Goal: Task Accomplishment & Management: Use online tool/utility

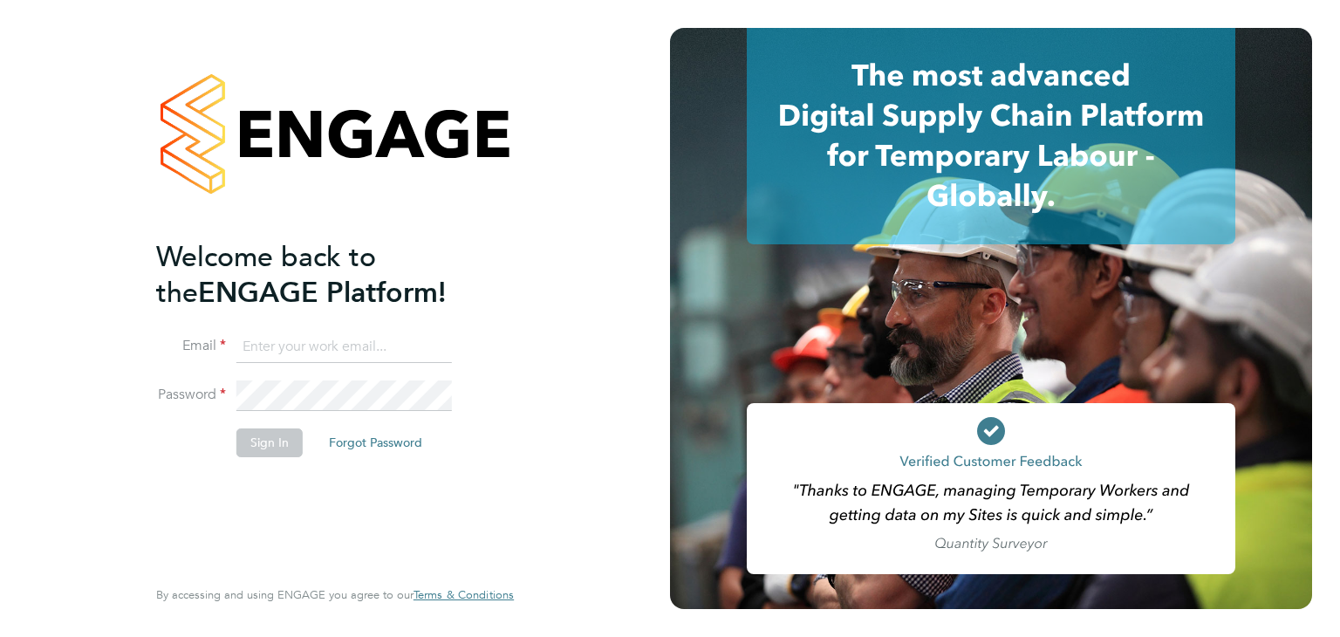
type input "valeria.erdos@citycalling.com"
click at [267, 442] on button "Sign In" at bounding box center [269, 442] width 66 height 28
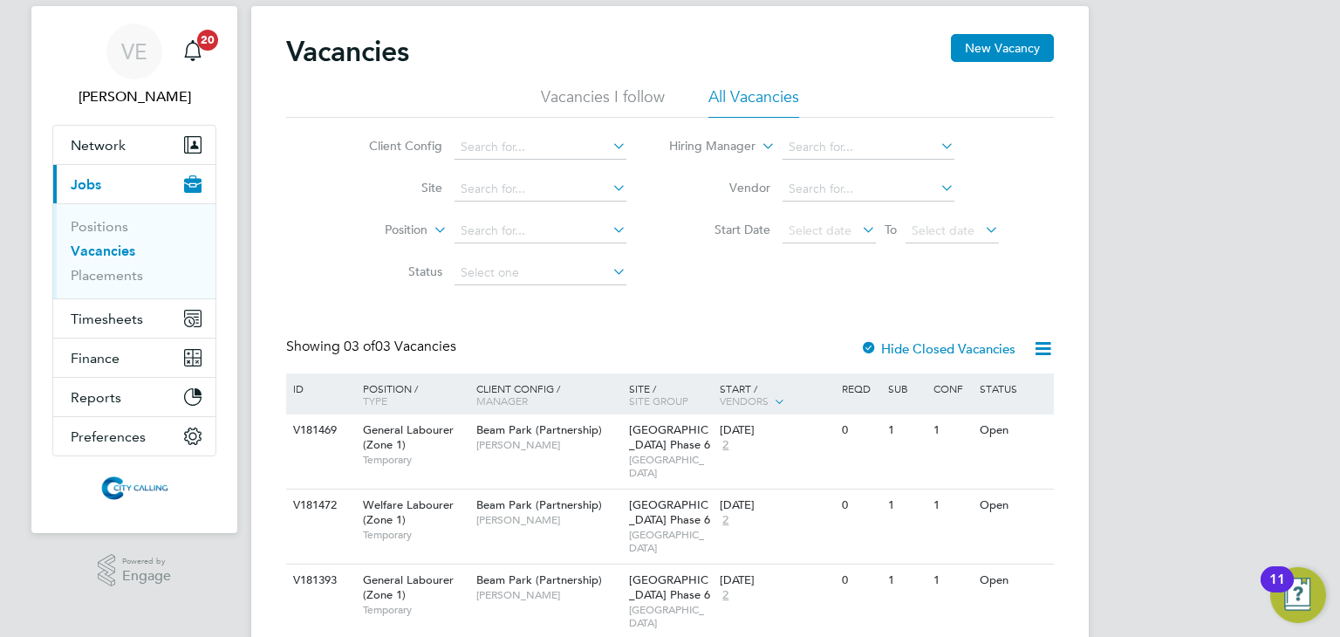
scroll to position [66, 0]
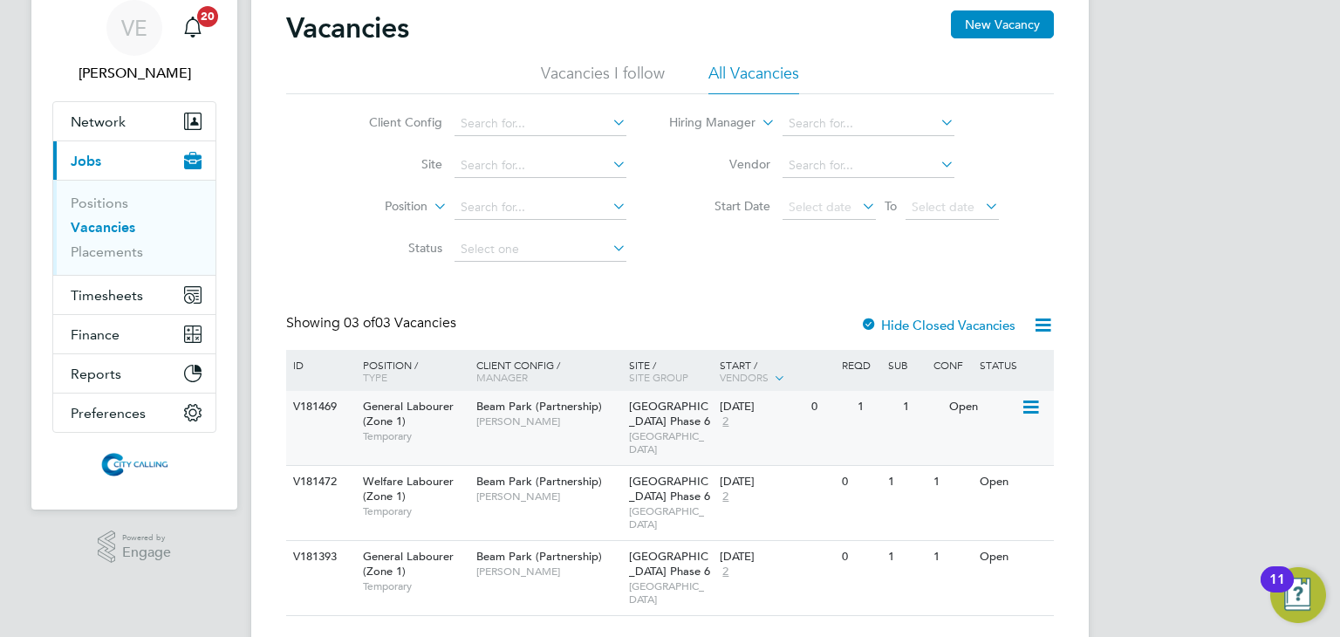
click at [1031, 404] on icon at bounding box center [1028, 407] width 17 height 21
click at [1002, 443] on li "View Details" at bounding box center [988, 447] width 101 height 24
click at [1016, 466] on div "Open" at bounding box center [983, 482] width 76 height 32
click at [1038, 547] on icon at bounding box center [1028, 557] width 17 height 21
click at [984, 568] on li "View Details" at bounding box center [988, 569] width 101 height 24
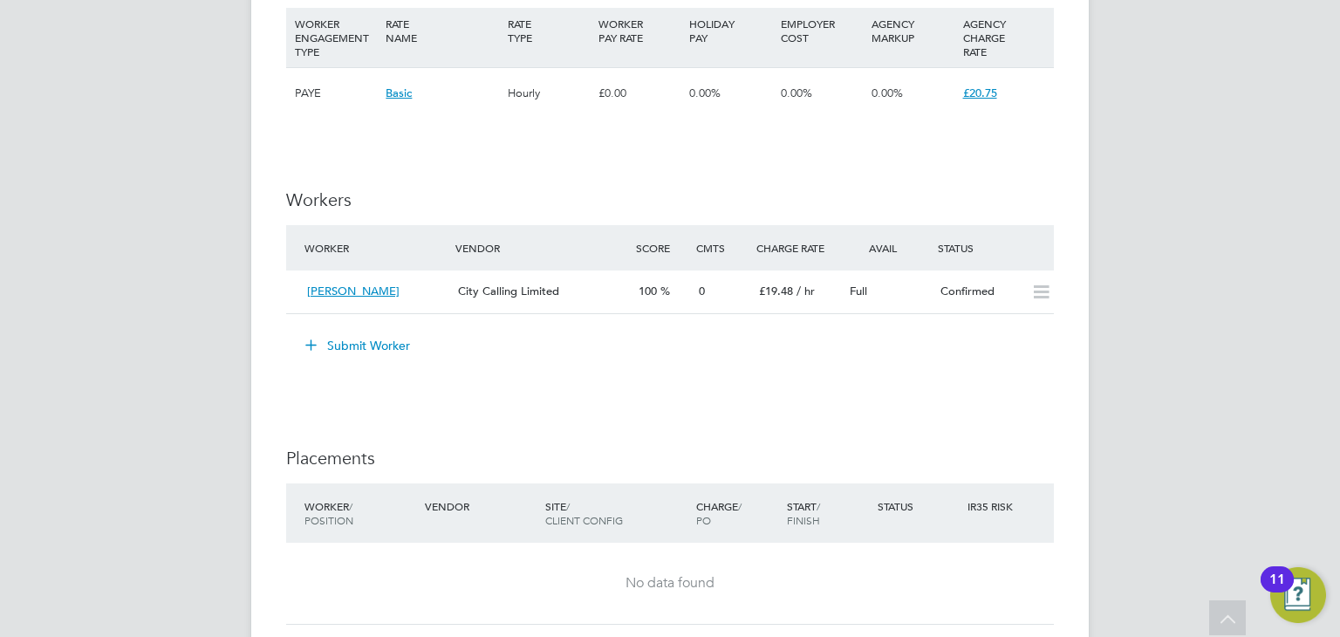
scroll to position [1402, 0]
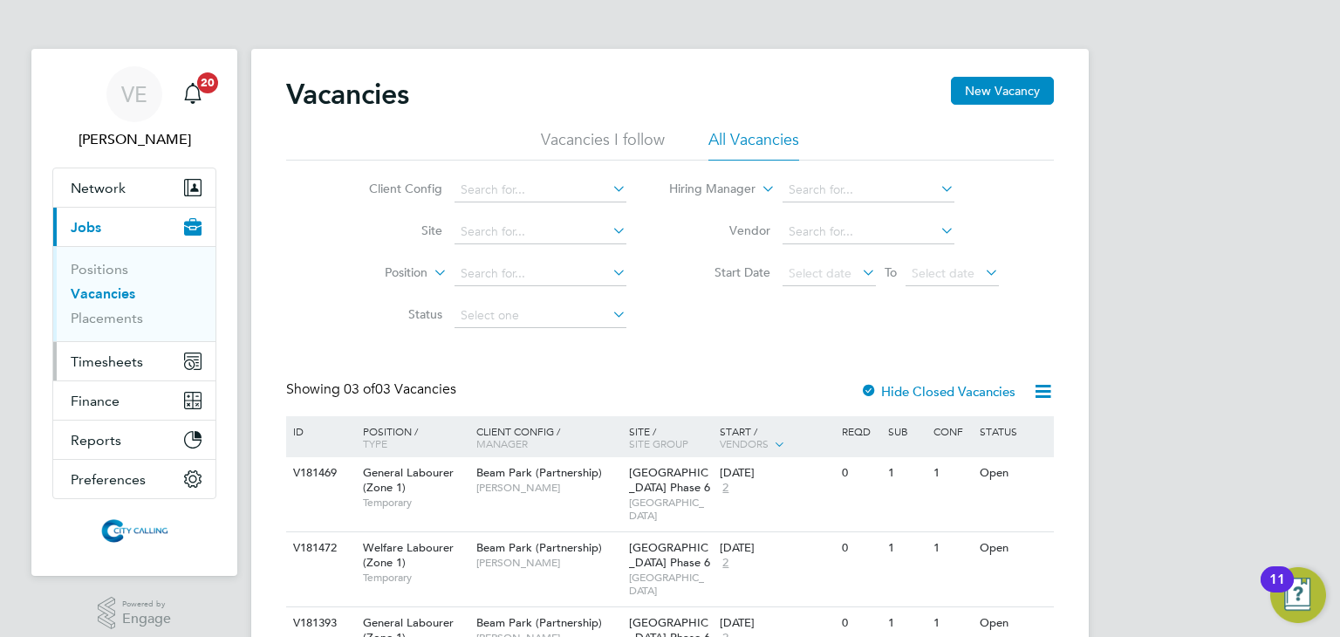
click at [111, 360] on span "Timesheets" at bounding box center [107, 361] width 72 height 17
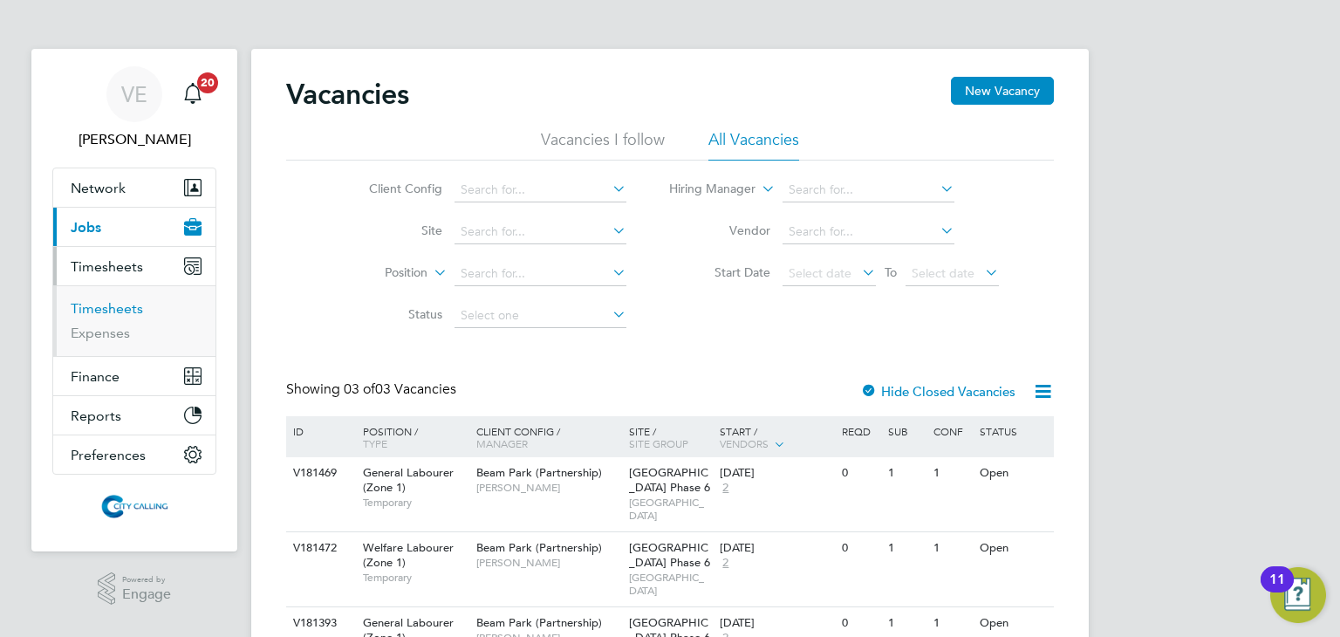
click at [115, 304] on link "Timesheets" at bounding box center [107, 308] width 72 height 17
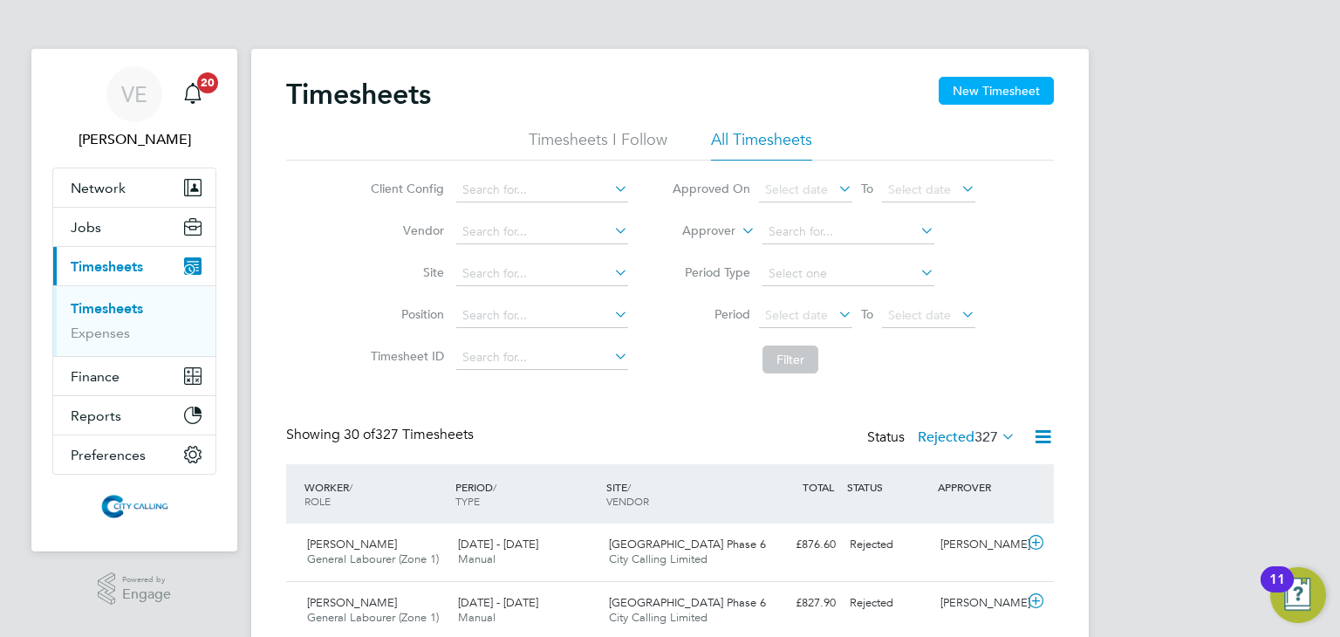
click at [996, 94] on button "New Timesheet" at bounding box center [995, 91] width 115 height 28
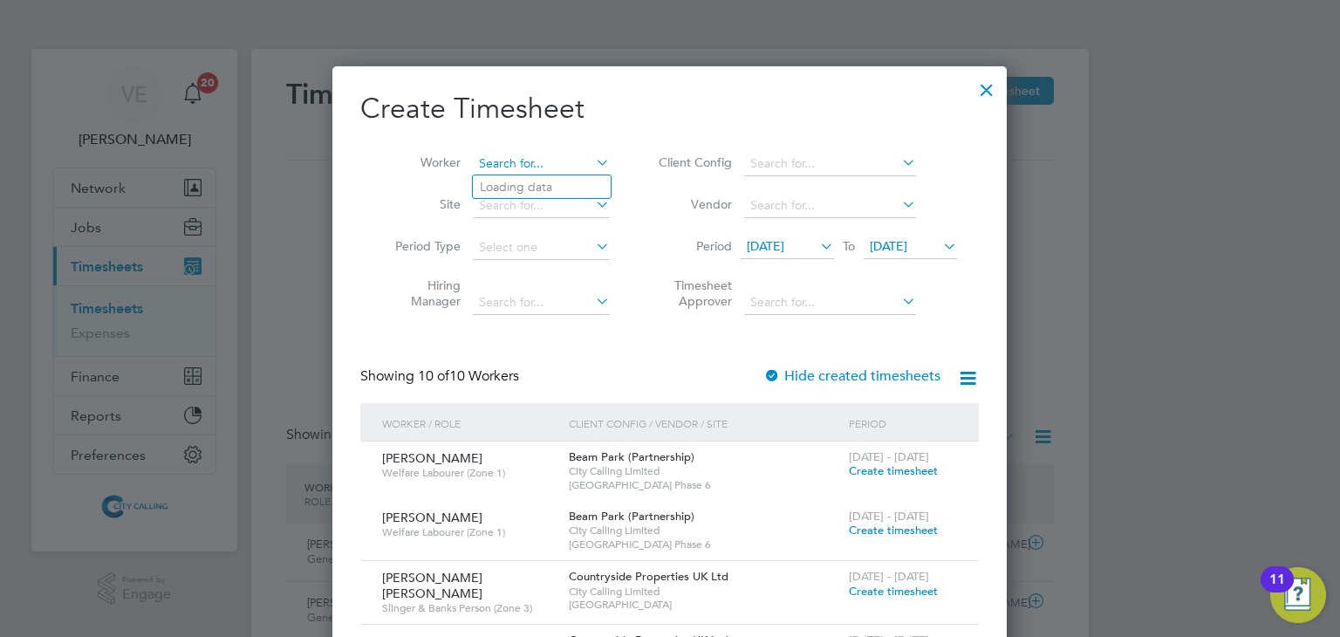
click at [530, 158] on input at bounding box center [541, 164] width 137 height 24
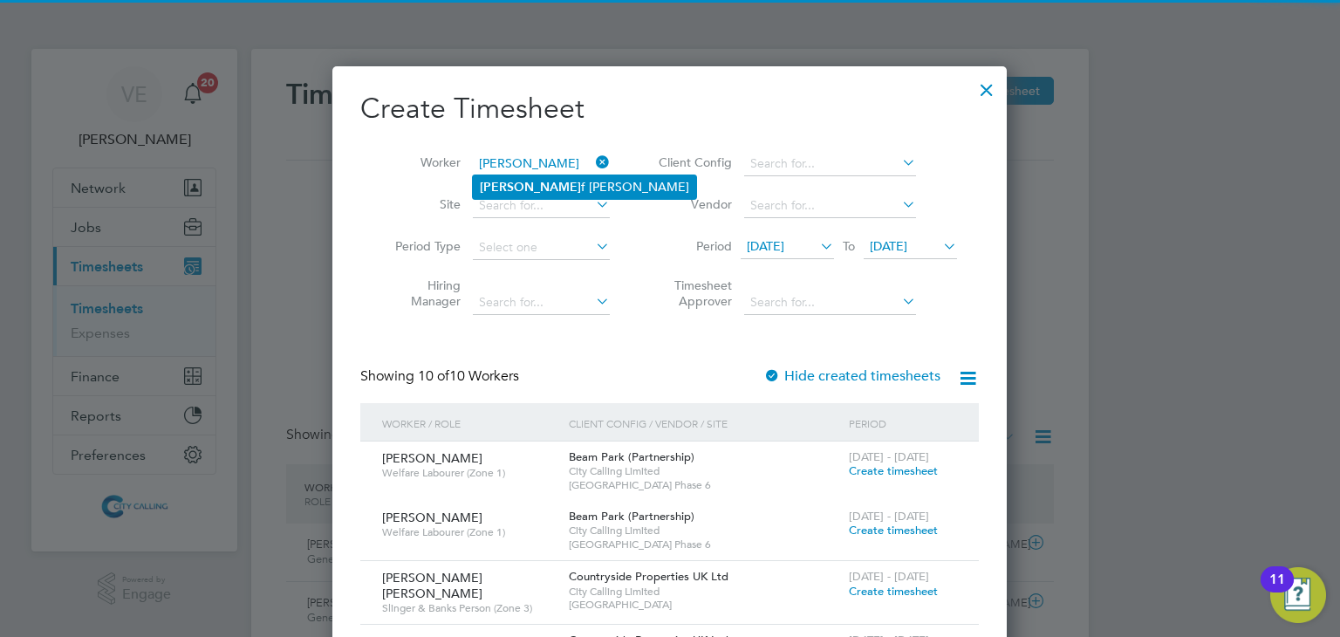
click at [562, 179] on li "Maroo f Ajala" at bounding box center [584, 187] width 223 height 24
type input "Maroof Ajala"
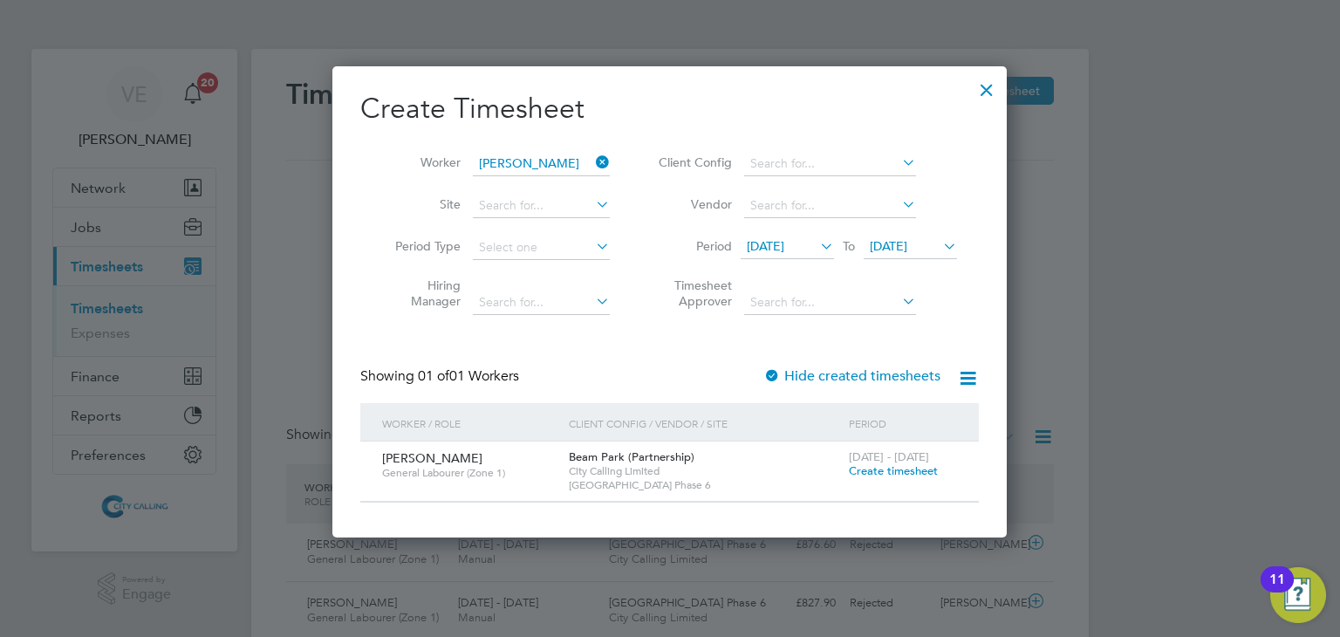
click at [413, 456] on span "Maroof Ajala" at bounding box center [432, 458] width 100 height 16
click at [895, 468] on span "Create timesheet" at bounding box center [893, 470] width 89 height 15
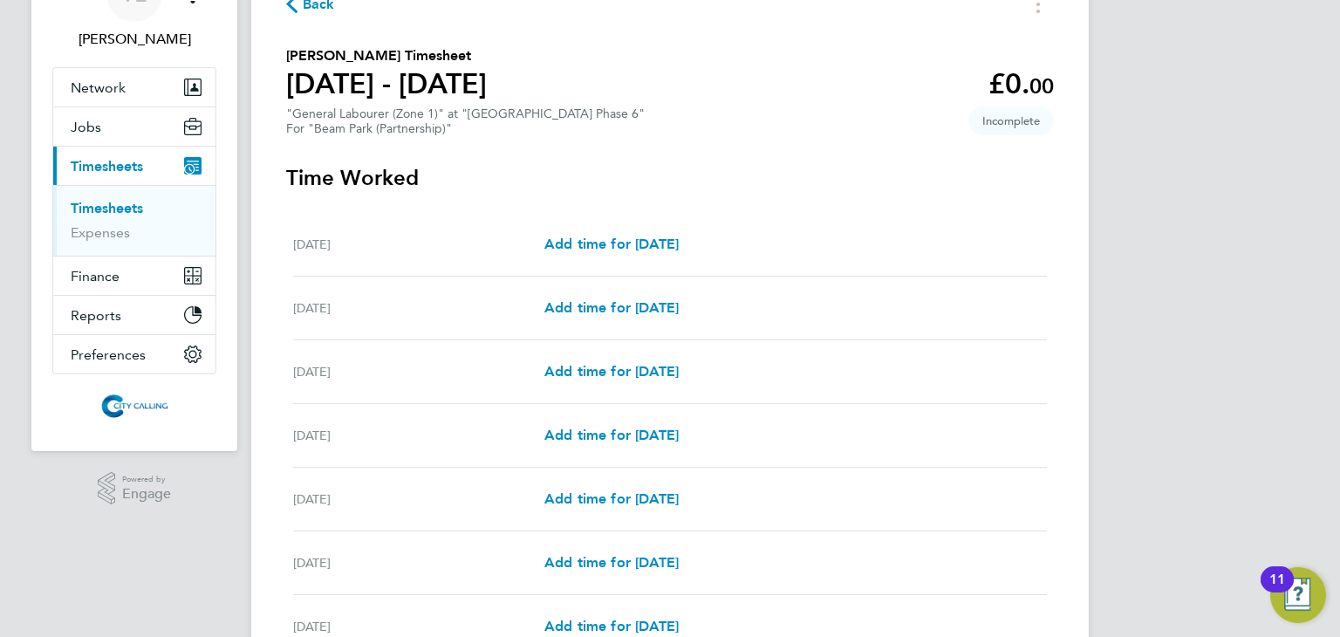
drag, startPoint x: 983, startPoint y: 123, endPoint x: 1056, endPoint y: 140, distance: 75.3
click at [1055, 140] on div "Back Maroof Ajala's Timesheet 22 - 28 Sept 2025 £0. 00 "General Labourer (Zone …" at bounding box center [669, 367] width 837 height 836
click at [860, 50] on section "Maroof Ajala's Timesheet 22 - 28 Sept 2025 £0. 00 "General Labourer (Zone 1)" a…" at bounding box center [670, 90] width 768 height 91
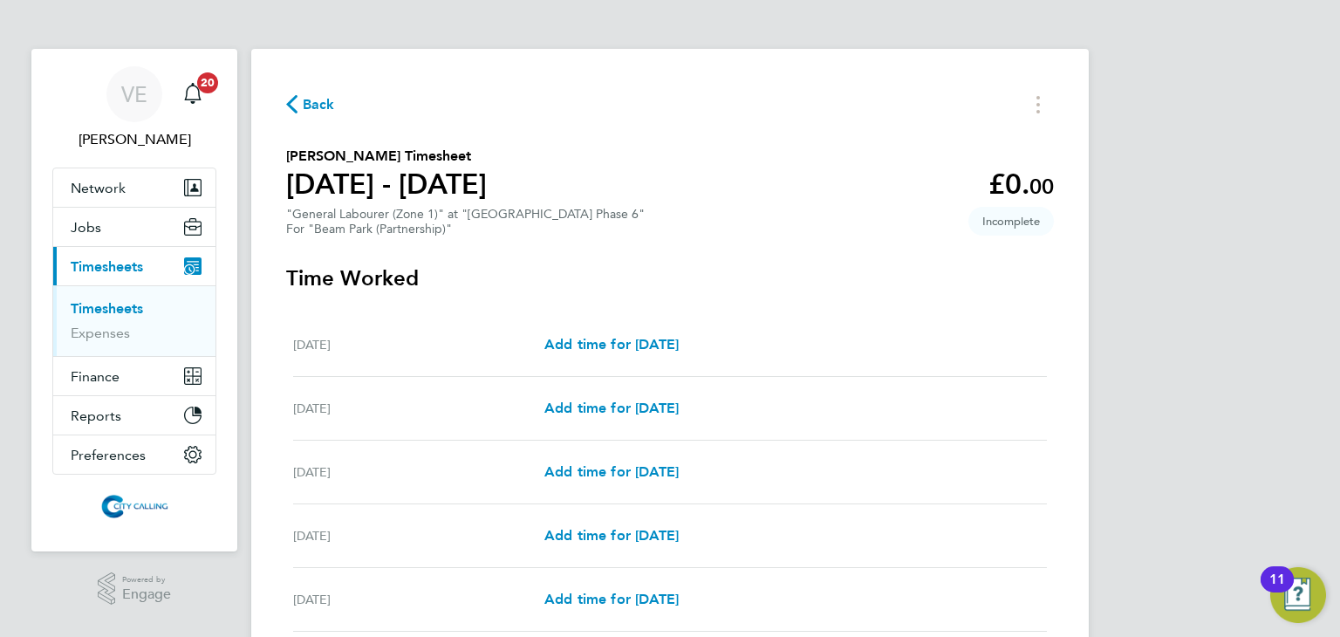
click at [291, 101] on icon "button" at bounding box center [291, 104] width 11 height 18
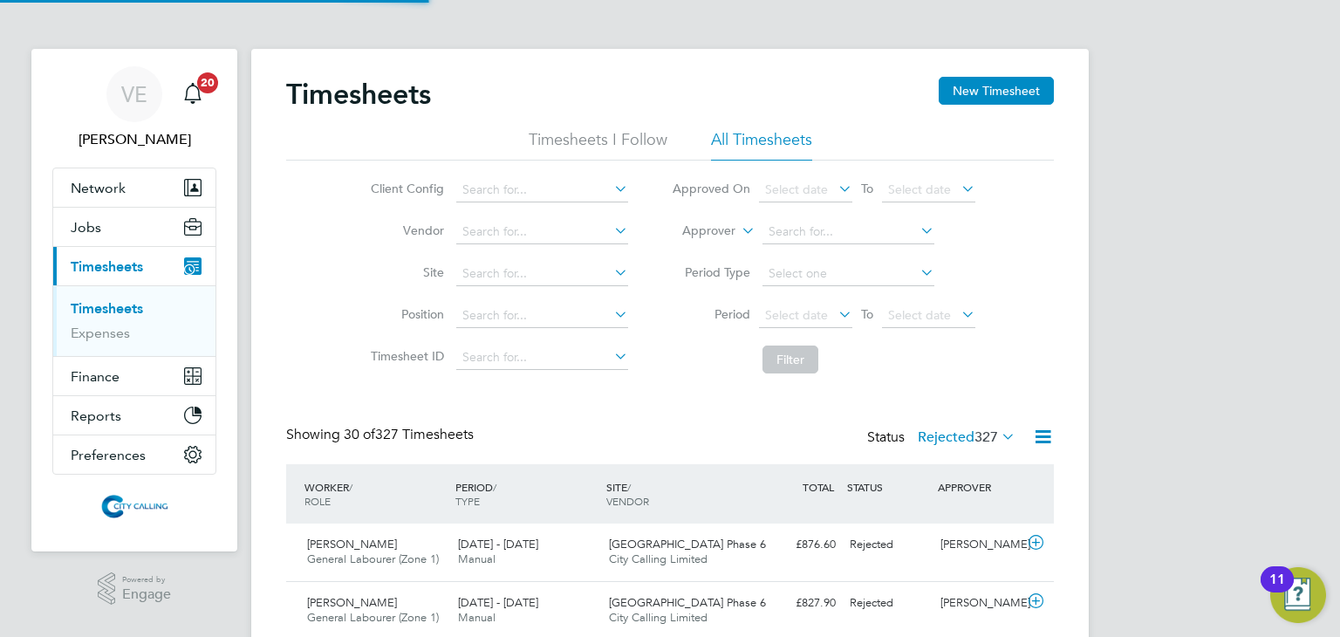
click at [985, 104] on button "New Timesheet" at bounding box center [995, 91] width 115 height 28
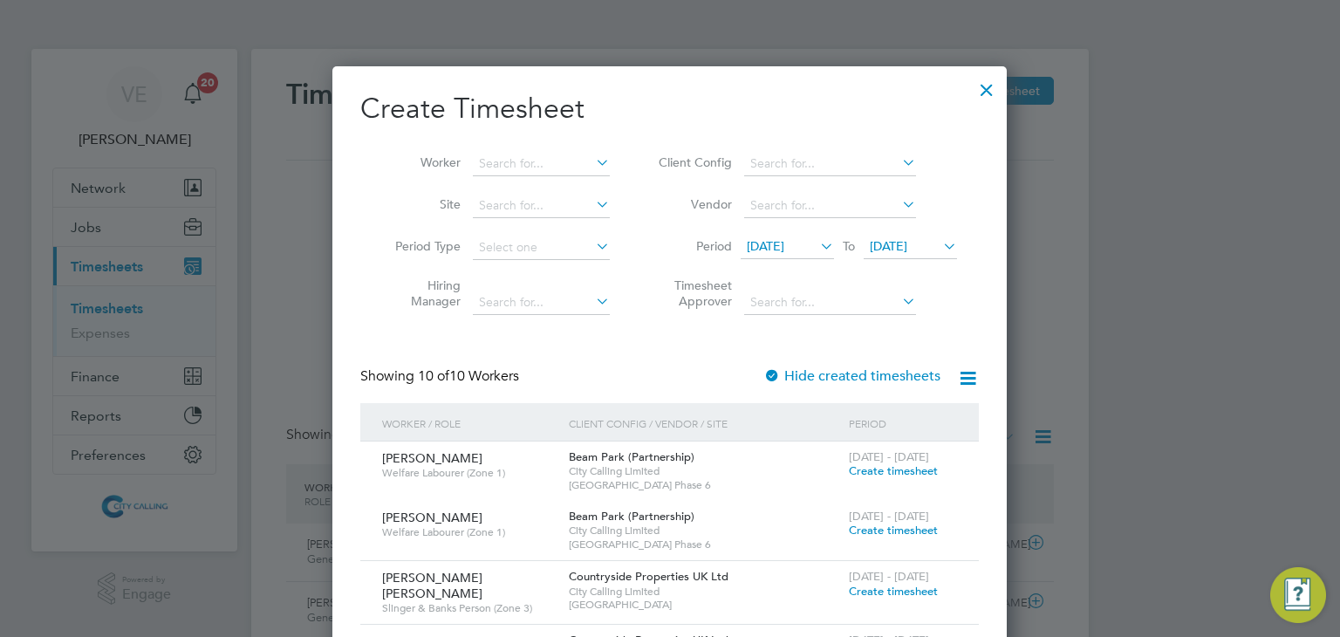
scroll to position [8, 9]
click at [512, 165] on input at bounding box center [541, 164] width 137 height 24
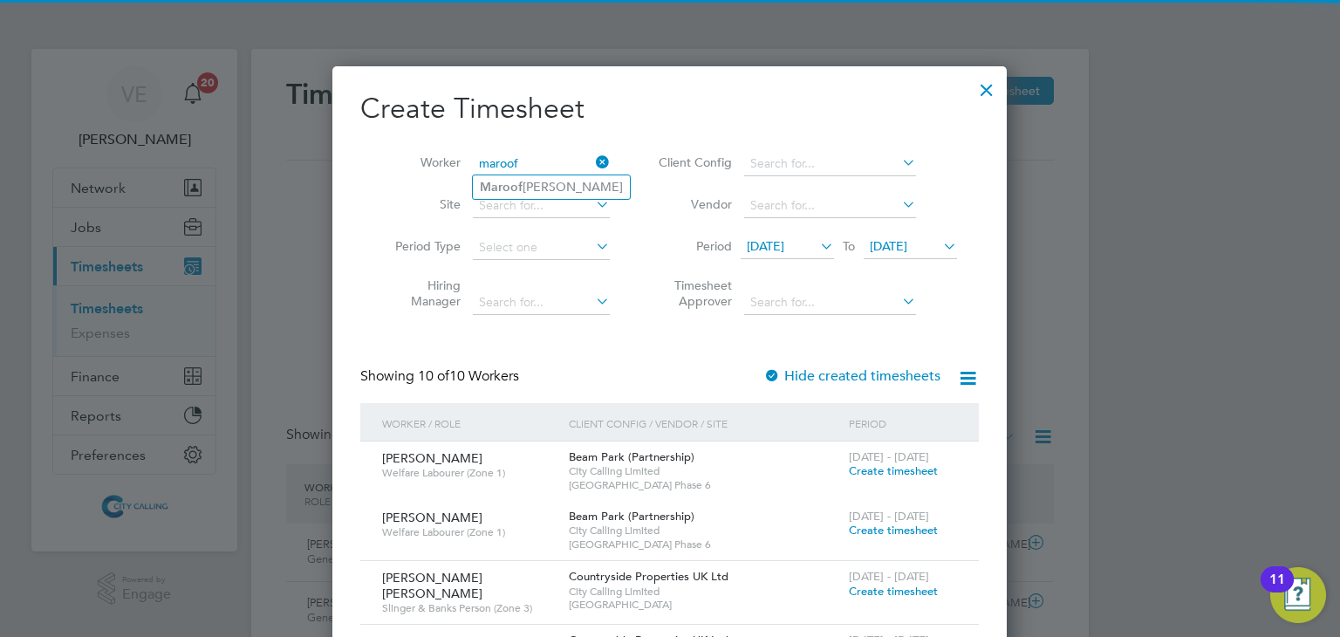
drag, startPoint x: 537, startPoint y: 185, endPoint x: 656, endPoint y: 186, distance: 118.6
click at [537, 184] on li "Maroof Ajala" at bounding box center [551, 187] width 157 height 24
type input "Maroof Ajala"
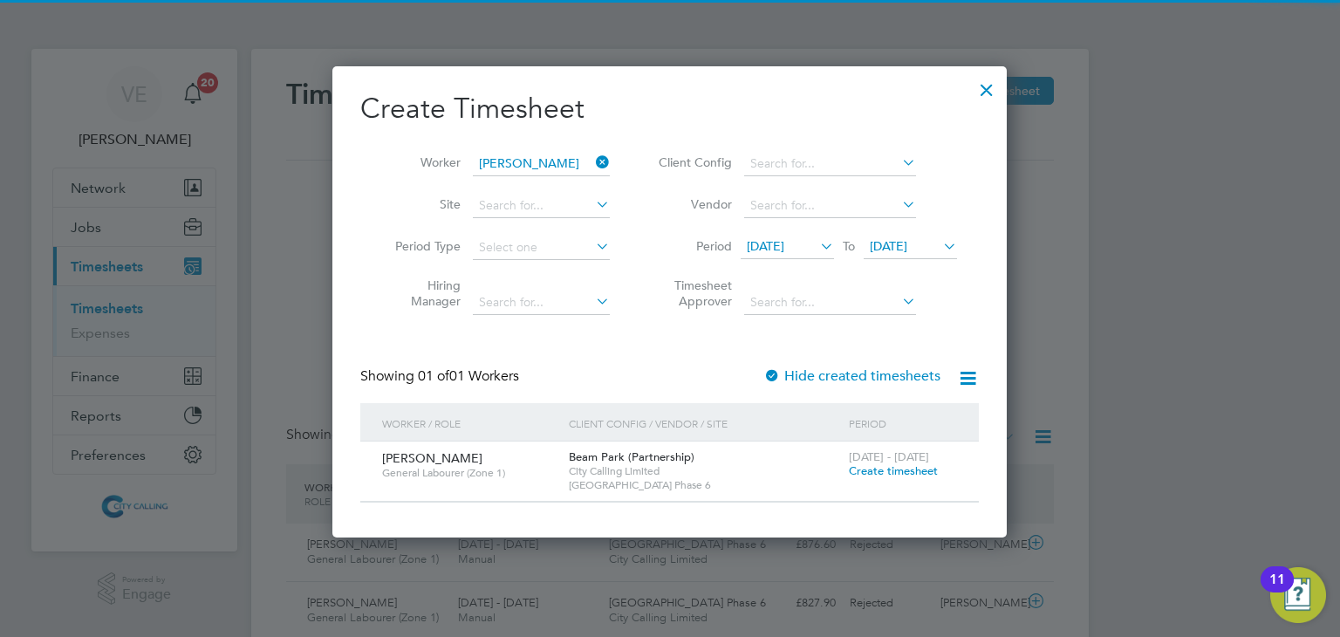
click at [784, 245] on span "[DATE]" at bounding box center [766, 246] width 38 height 16
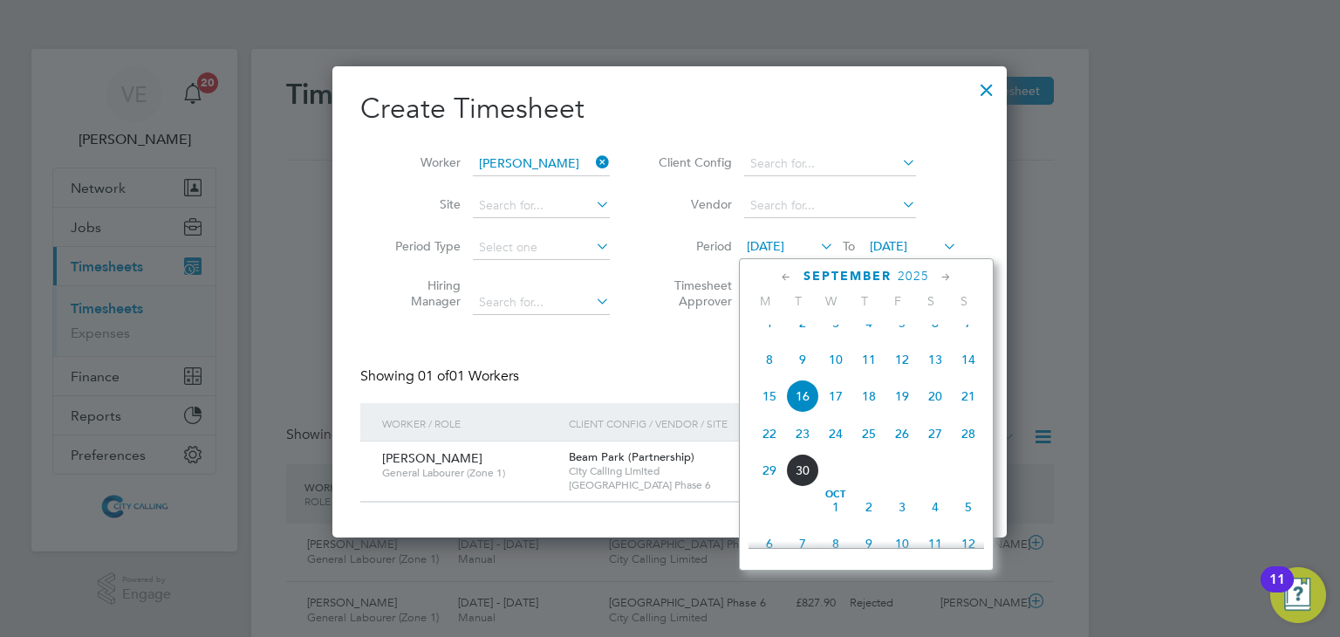
click at [768, 375] on span "8" at bounding box center [769, 359] width 33 height 33
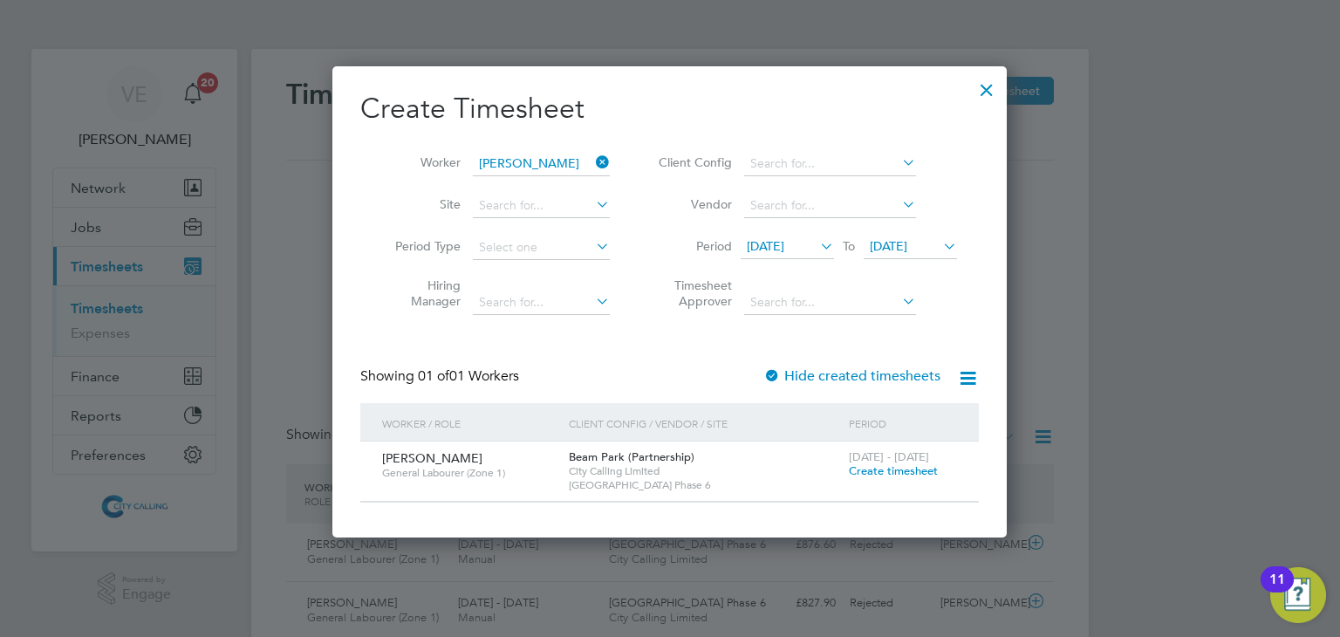
click at [907, 238] on span "23 Sep 2025" at bounding box center [889, 246] width 38 height 16
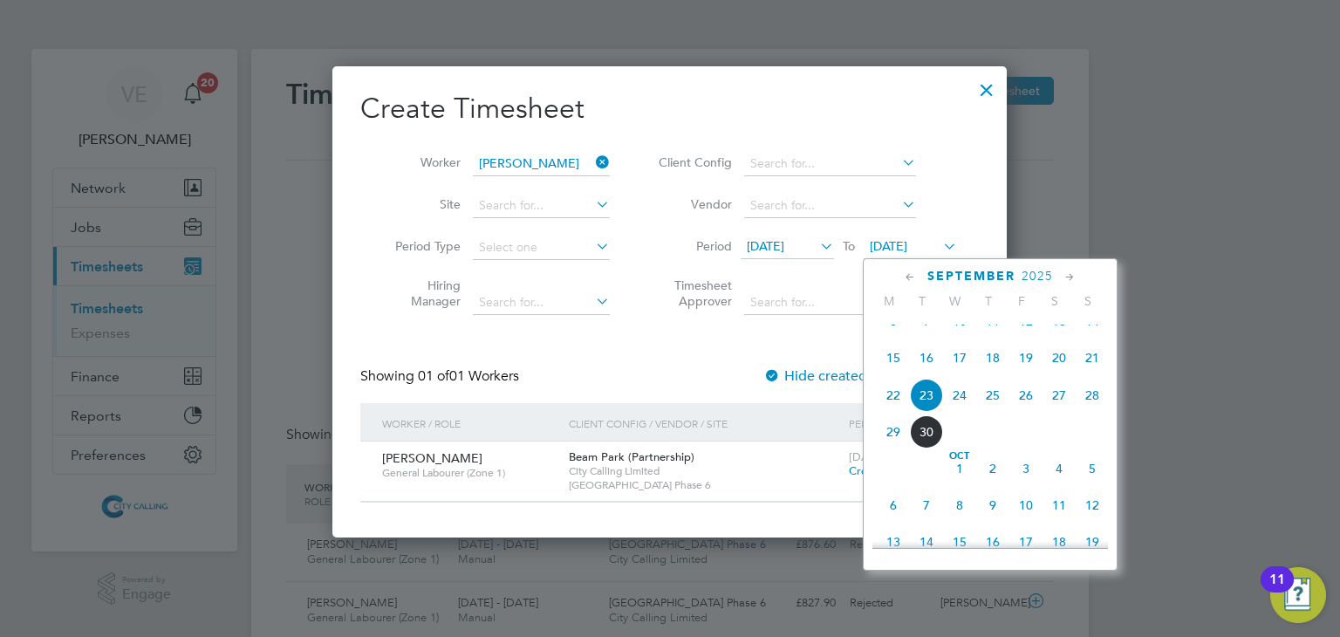
click at [1102, 406] on span "28" at bounding box center [1091, 395] width 33 height 33
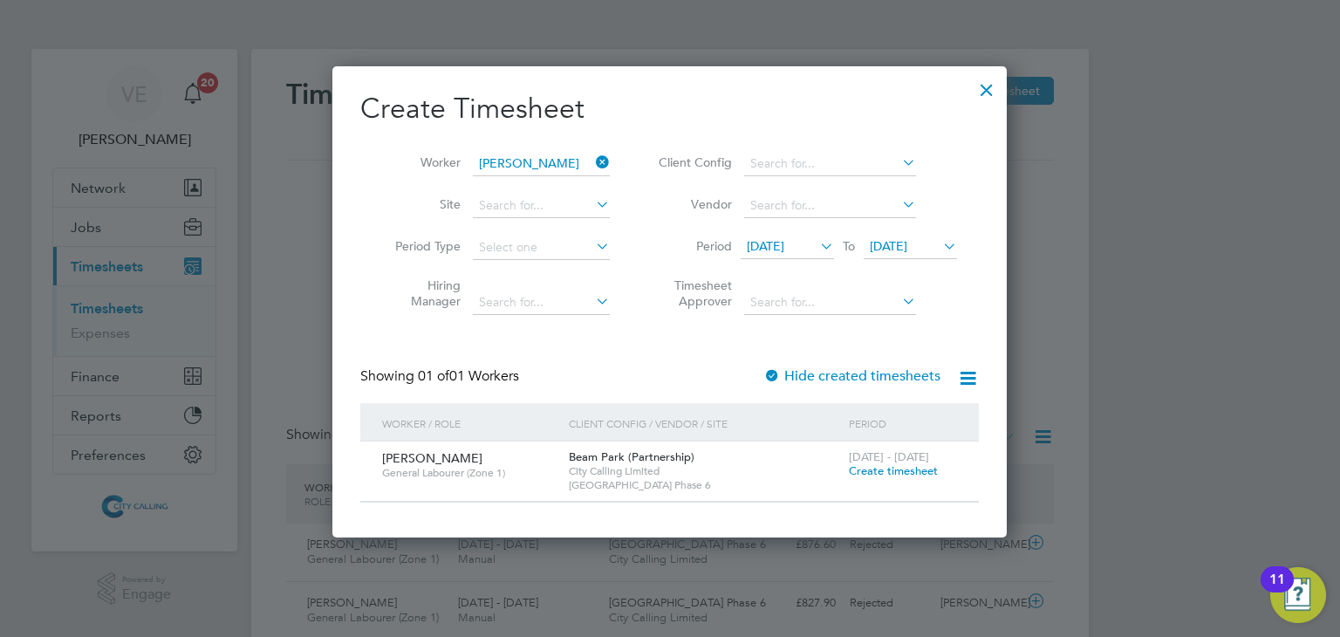
click at [781, 248] on span "08 Sep 2025" at bounding box center [766, 246] width 38 height 16
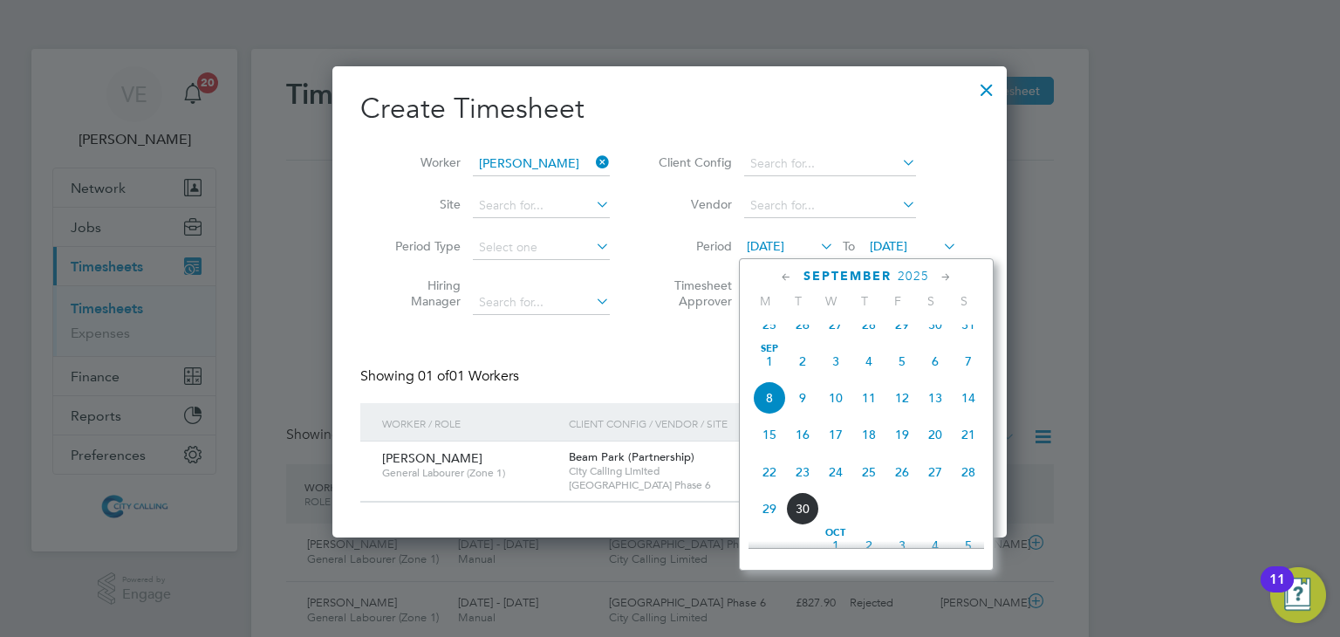
click at [771, 371] on span "Sep 1" at bounding box center [769, 361] width 33 height 33
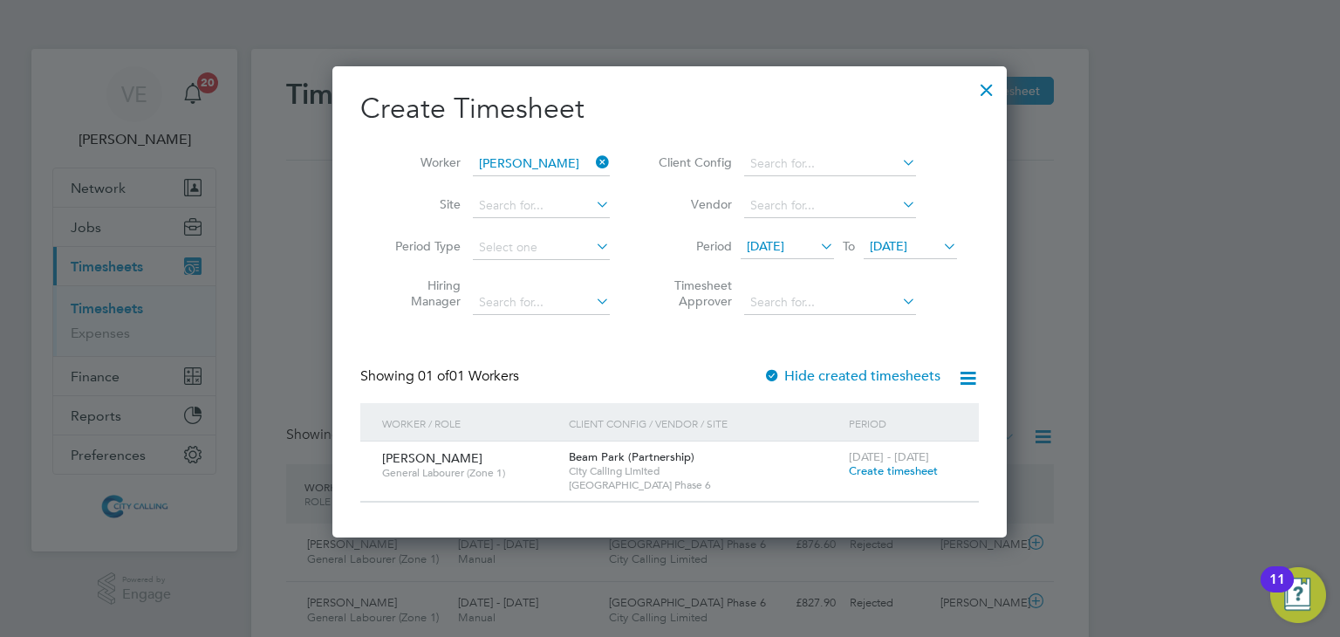
click at [911, 372] on label "Hide created timesheets" at bounding box center [851, 375] width 177 height 17
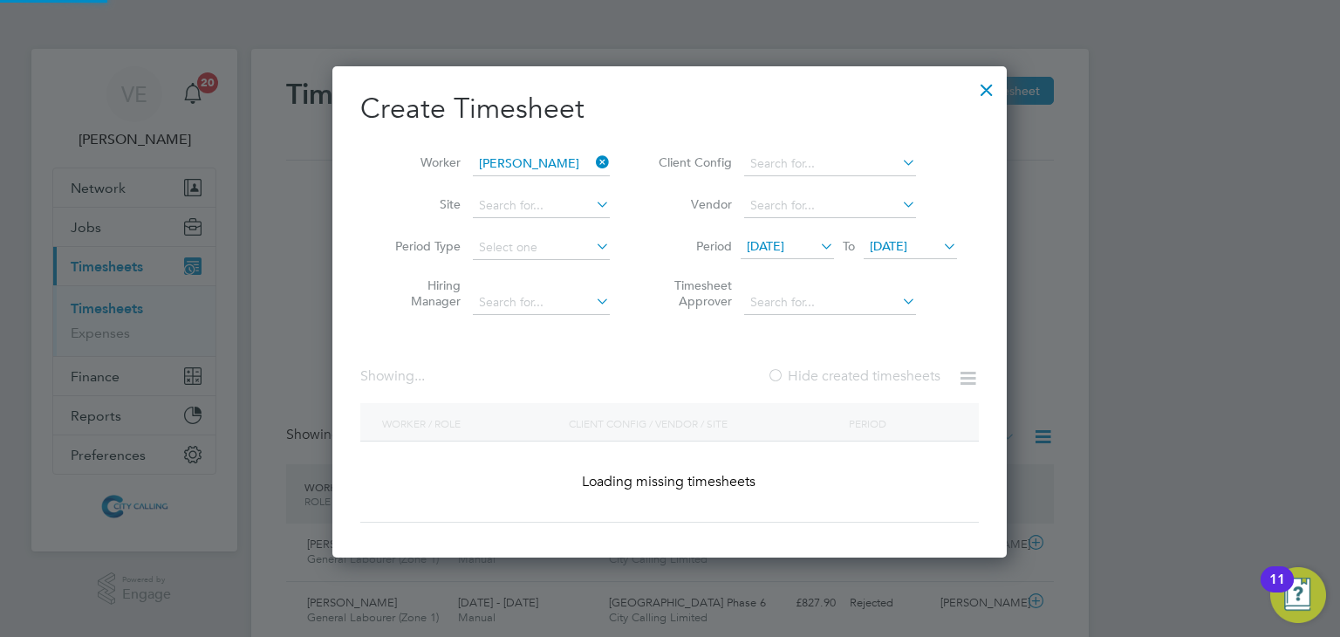
scroll to position [469, 675]
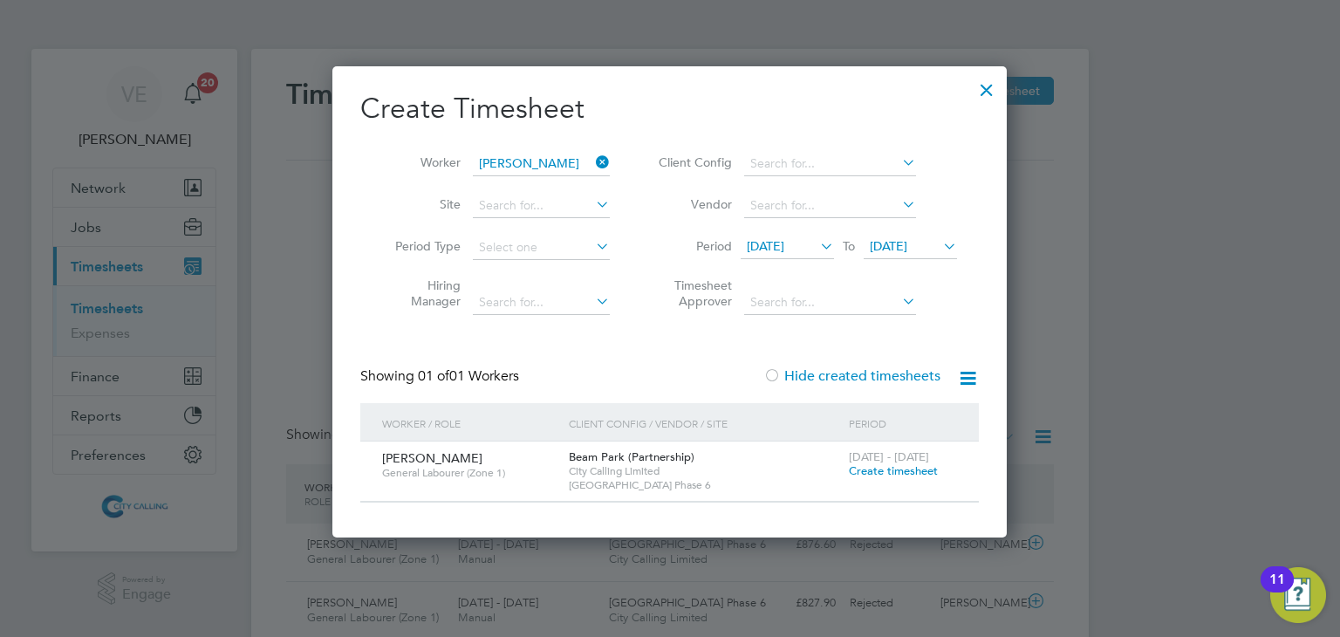
click at [784, 248] on span "01 Sep 2025" at bounding box center [766, 246] width 38 height 16
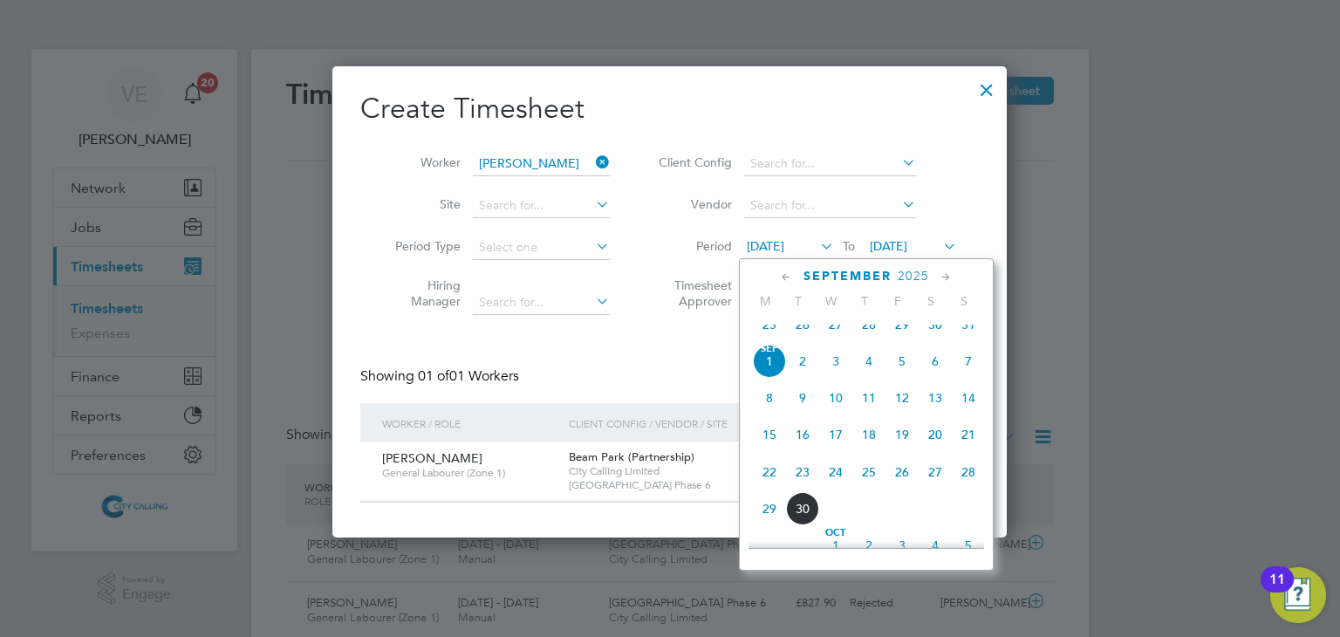
scroll to position [531, 0]
click at [774, 330] on span "18" at bounding box center [769, 325] width 33 height 33
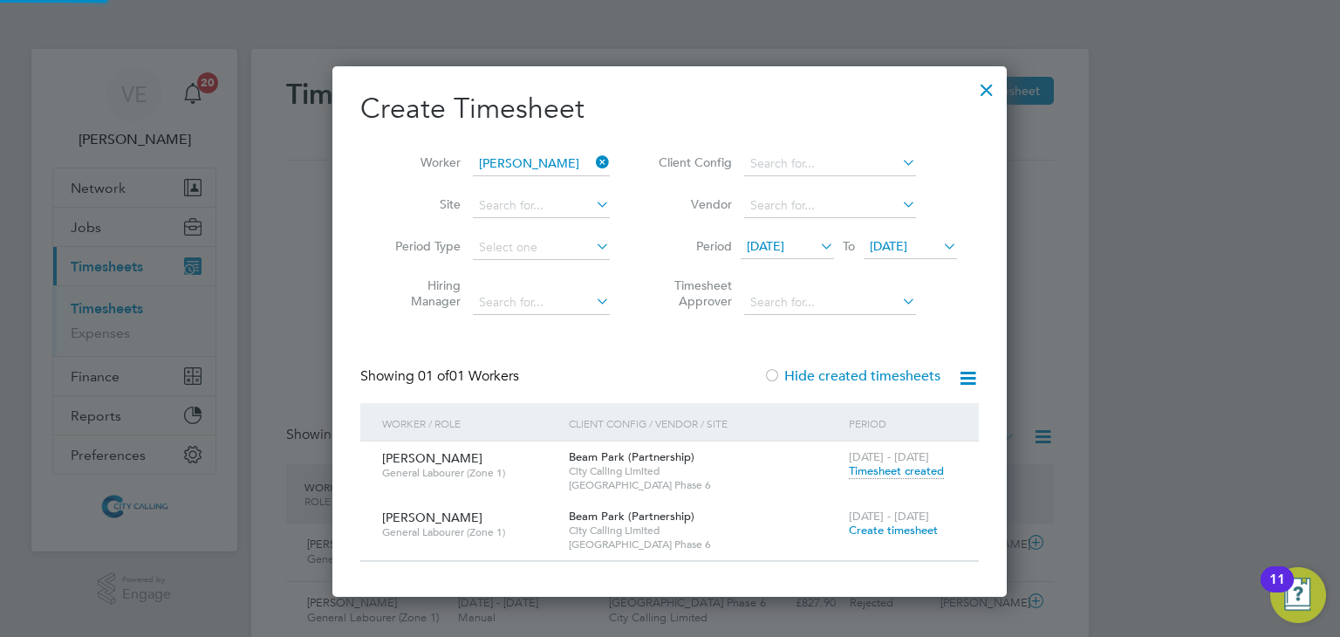
scroll to position [529, 675]
click at [903, 473] on span "Timesheet created" at bounding box center [896, 471] width 95 height 16
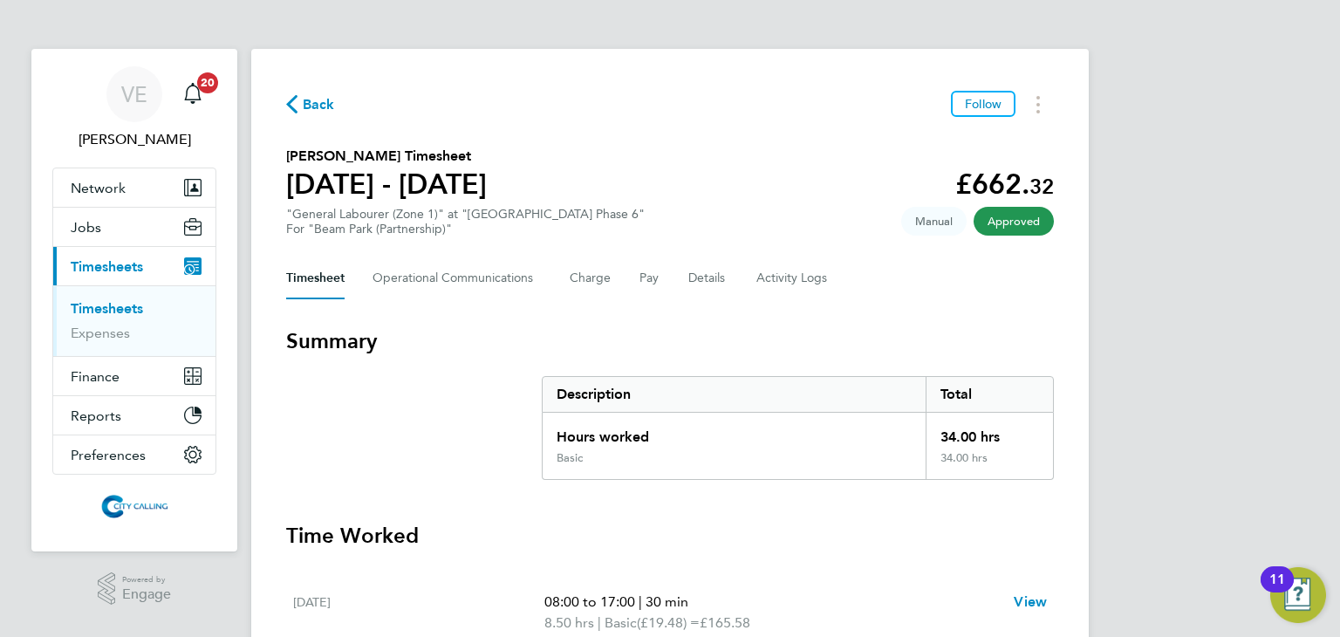
click at [735, 276] on div "Timesheet Operational Communications Charge Pay Details Activity Logs" at bounding box center [670, 278] width 768 height 42
click at [807, 266] on Logs-tab "Activity Logs" at bounding box center [792, 278] width 73 height 42
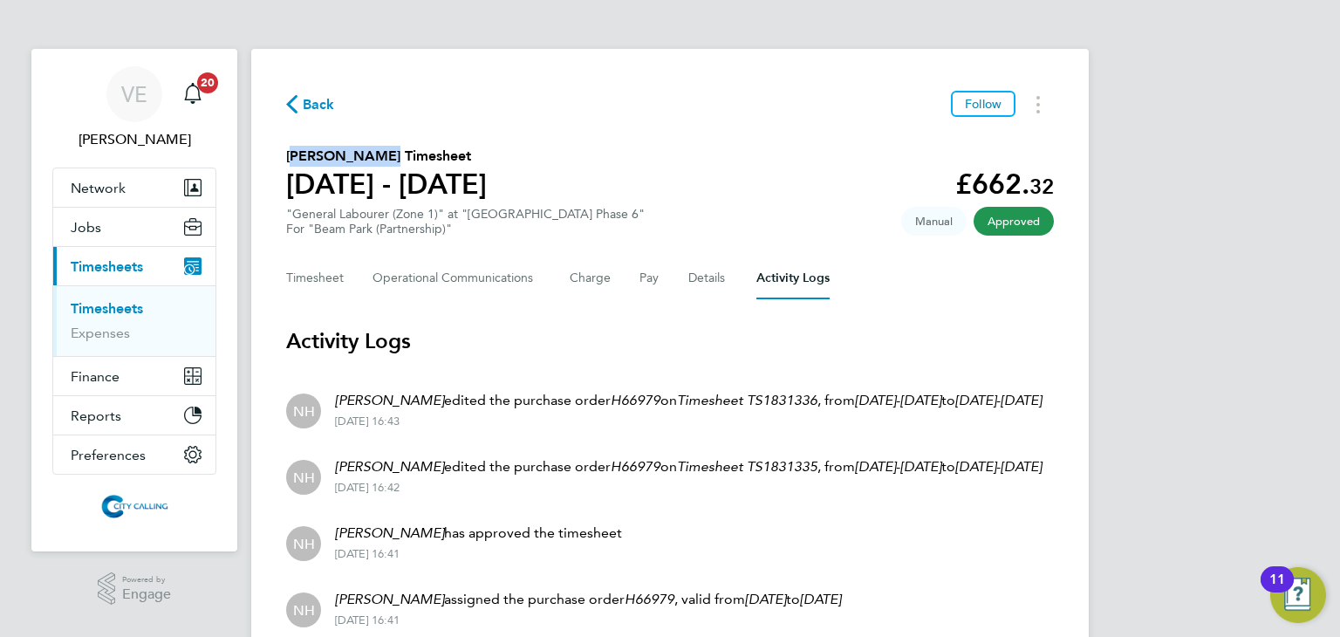
drag, startPoint x: 369, startPoint y: 154, endPoint x: 252, endPoint y: 154, distance: 116.9
click at [252, 154] on div "Back Follow Maroof Ajala's Timesheet 15 - 21 Sept 2025 £662. 32 "General Labour…" at bounding box center [669, 432] width 837 height 767
copy h2 "Maroof Ajala"
